Goal: Task Accomplishment & Management: Complete application form

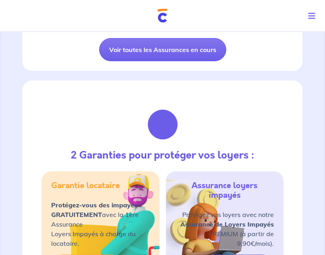
scroll to position [331, 0]
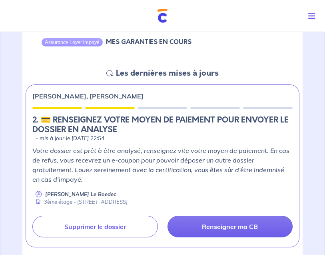
scroll to position [88, 0]
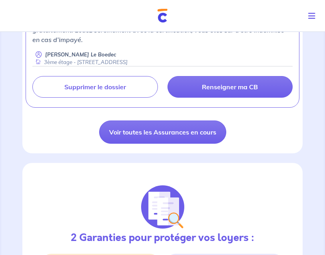
click at [209, 133] on link "Voir toutes les Assurances en cours" at bounding box center [162, 132] width 127 height 23
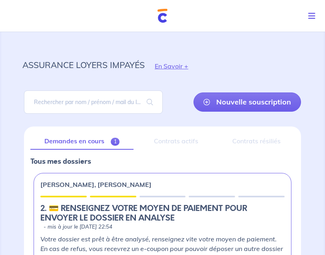
click at [183, 67] on button "En Savoir +" at bounding box center [172, 65] width 54 height 23
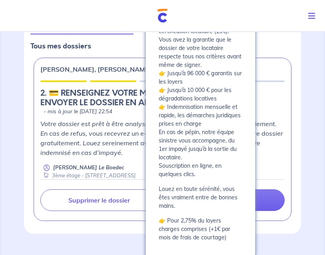
scroll to position [116, 0]
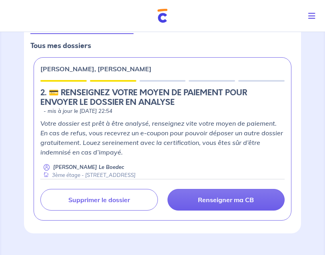
click at [280, 243] on div "assurance loyers impayés En Savoir + Nouvelle souscription Fermer Valider un lo…" at bounding box center [162, 82] width 280 height 339
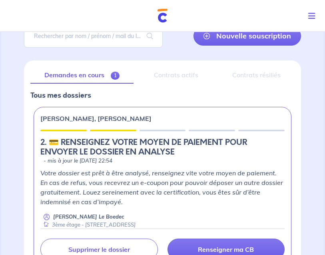
scroll to position [0, 0]
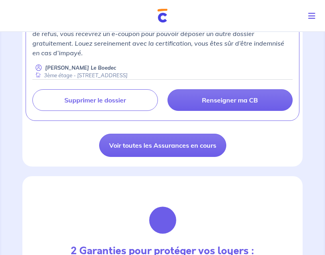
scroll to position [215, 0]
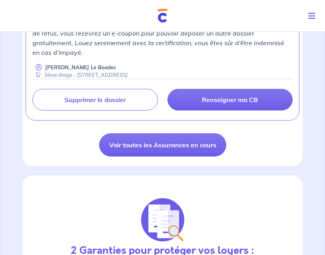
click at [236, 96] on p "Renseigner ma CB" at bounding box center [230, 100] width 56 height 8
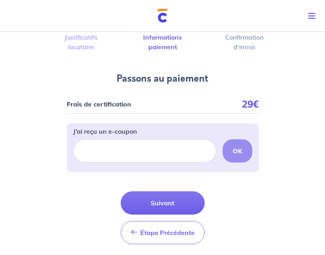
scroll to position [34, 0]
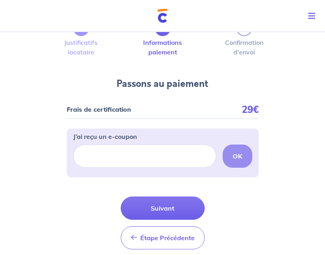
click at [244, 153] on div "OK" at bounding box center [162, 155] width 179 height 23
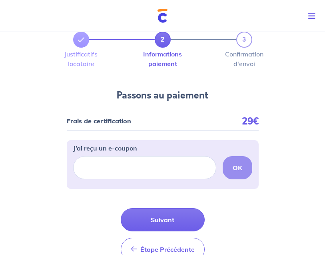
scroll to position [23, 0]
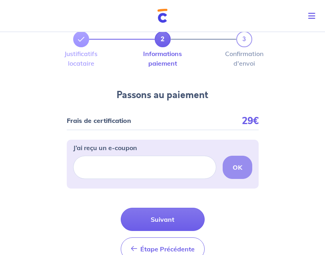
click at [245, 164] on div "OK" at bounding box center [162, 167] width 179 height 23
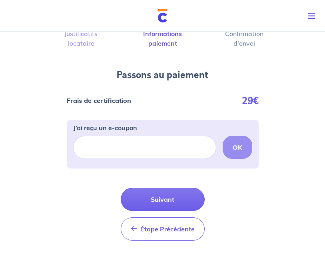
scroll to position [43, 0]
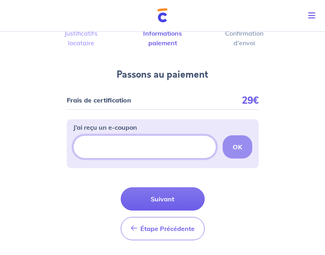
click at [190, 144] on input "J’ai reçu un e-coupon" at bounding box center [144, 147] width 143 height 23
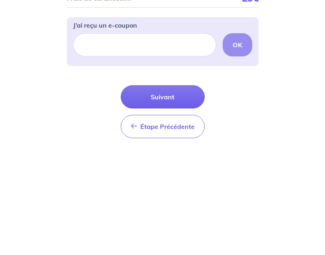
click at [114, 91] on form "Frais de certification 29€ J’ai reçu un e-coupon OK Étape Précédente Précédent …" at bounding box center [163, 169] width 192 height 156
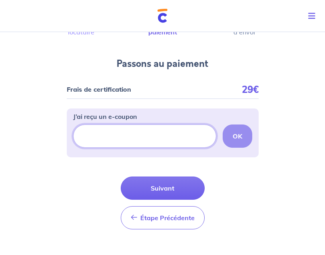
click at [109, 134] on input "J’ai reçu un e-coupon" at bounding box center [144, 135] width 143 height 23
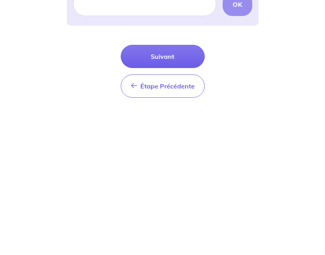
click at [183, 214] on span "Étape Précédente" at bounding box center [167, 218] width 54 height 8
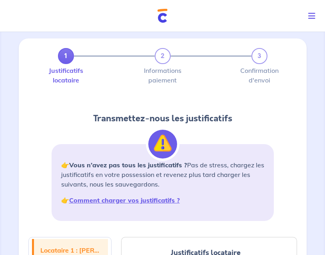
click at [167, 55] on div "1 2 3" at bounding box center [163, 56] width 210 height 16
click at [166, 62] on div "1 2 3" at bounding box center [163, 56] width 210 height 16
click at [166, 61] on div "1 2 3" at bounding box center [163, 56] width 210 height 16
click at [178, 55] on div "1 2 3" at bounding box center [163, 56] width 210 height 16
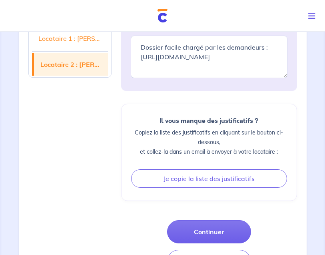
scroll to position [1869, 0]
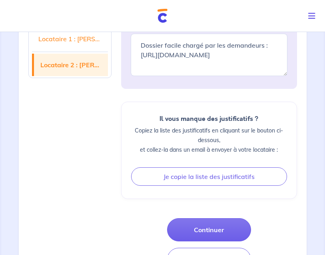
click at [226, 218] on button "Continuer" at bounding box center [209, 229] width 84 height 23
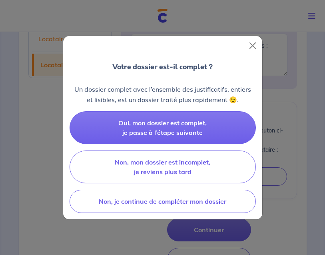
click at [223, 136] on button "Oui, mon dossier est complet, je passe à l’étape suivante" at bounding box center [163, 127] width 186 height 33
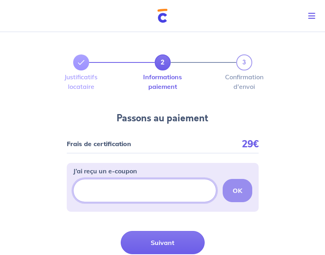
click at [176, 189] on input "J’ai reçu un e-coupon" at bounding box center [144, 190] width 143 height 23
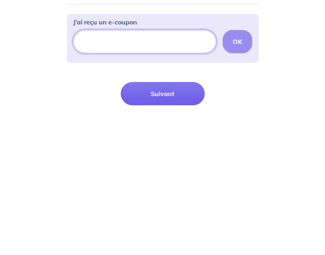
type input "M"
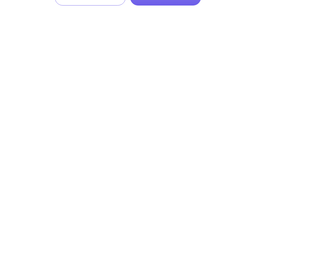
scroll to position [80, 0]
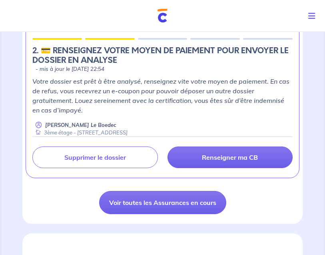
scroll to position [158, 0]
click at [272, 154] on link "Renseigner ma CB" at bounding box center [231, 157] width 126 height 22
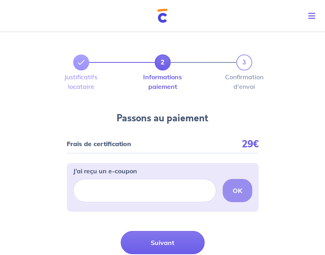
click at [245, 189] on div "OK" at bounding box center [162, 190] width 179 height 23
click at [204, 192] on input "J’ai reçu un e-coupon" at bounding box center [144, 190] width 143 height 23
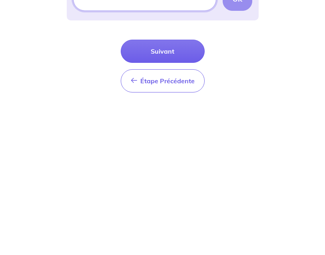
scroll to position [47, 0]
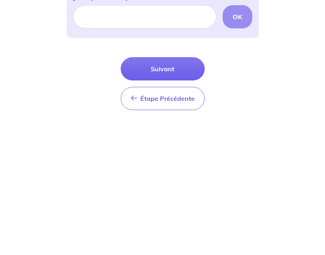
click at [196, 184] on button "Suivant" at bounding box center [163, 195] width 84 height 23
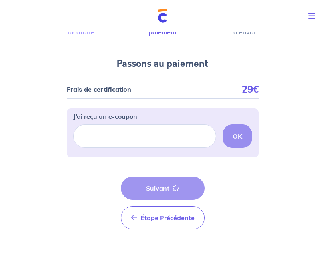
click at [184, 193] on div "Étape Précédente Précédent Suivant Suivant" at bounding box center [163, 202] width 84 height 53
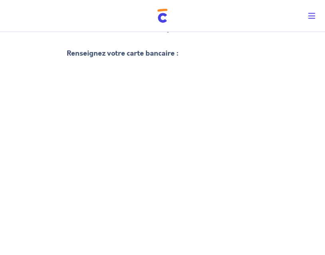
scroll to position [78, 0]
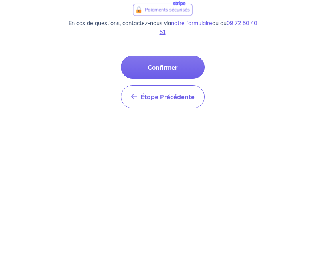
click at [184, 201] on button "Confirmer" at bounding box center [163, 212] width 84 height 23
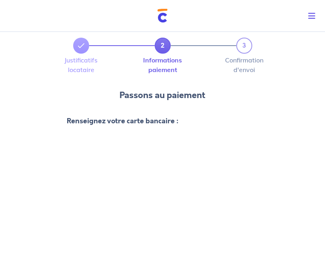
scroll to position [0, 0]
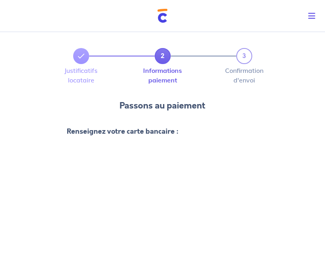
click at [247, 60] on div "2 3" at bounding box center [162, 56] width 179 height 16
click at [253, 64] on div "2 3" at bounding box center [163, 56] width 202 height 16
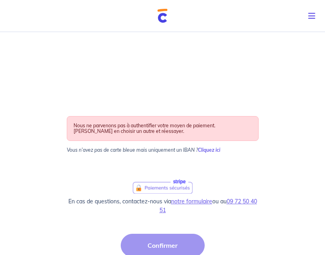
scroll to position [444, 0]
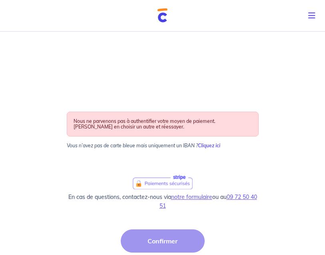
click at [187, 235] on div "Étape Précédente Précédent Confirmer Confirmer" at bounding box center [163, 256] width 84 height 53
click at [174, 242] on div "Étape Précédente Précédent Confirmer Confirmer" at bounding box center [163, 256] width 84 height 53
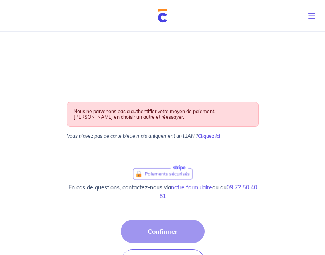
scroll to position [497, 0]
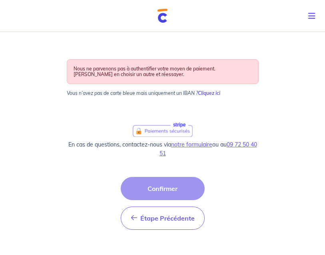
click at [177, 227] on button "Étape Précédente Précédent" at bounding box center [163, 217] width 84 height 23
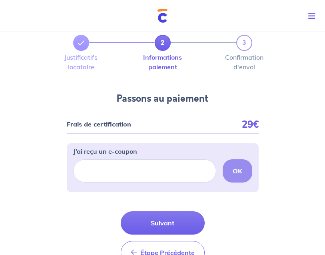
scroll to position [54, 0]
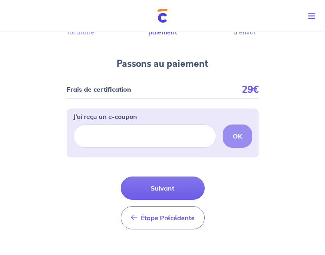
click at [189, 193] on button "Suivant" at bounding box center [163, 187] width 84 height 23
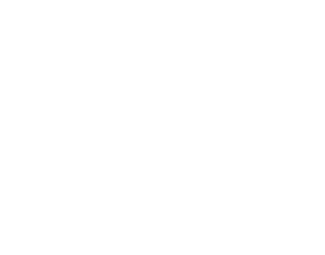
scroll to position [304, 0]
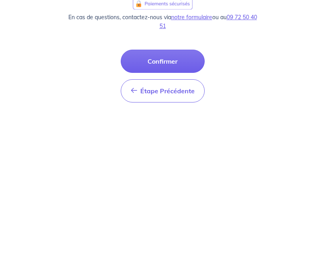
click at [191, 195] on button "Confirmer" at bounding box center [163, 206] width 84 height 23
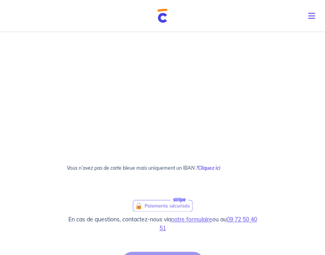
scroll to position [392, 0]
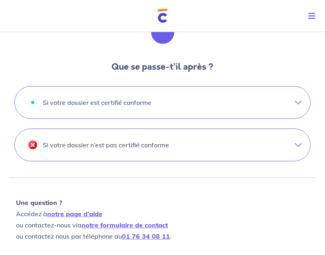
scroll to position [245, 0]
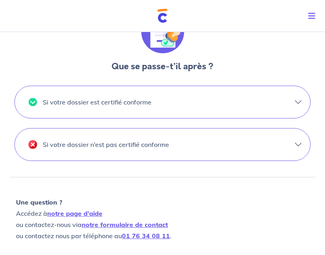
click at [261, 181] on div "Votre moyen de paiement a été validé. Votre dossier est désormais en cours d’an…" at bounding box center [163, 46] width 306 height 487
click at [272, 105] on button "Si votre dossier est certifié conforme" at bounding box center [163, 102] width 296 height 32
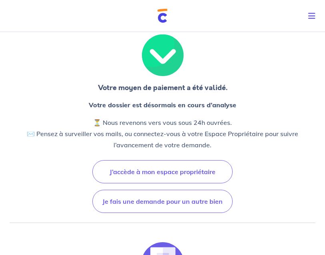
scroll to position [7, 0]
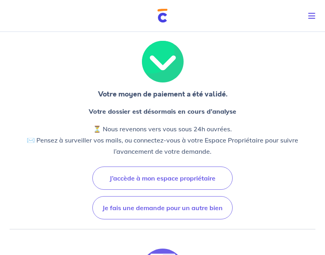
click at [220, 178] on button "J’accède à mon espace propriétaire" at bounding box center [162, 178] width 140 height 23
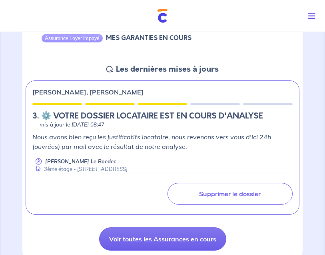
scroll to position [94, 0]
